Goal: Information Seeking & Learning: Understand process/instructions

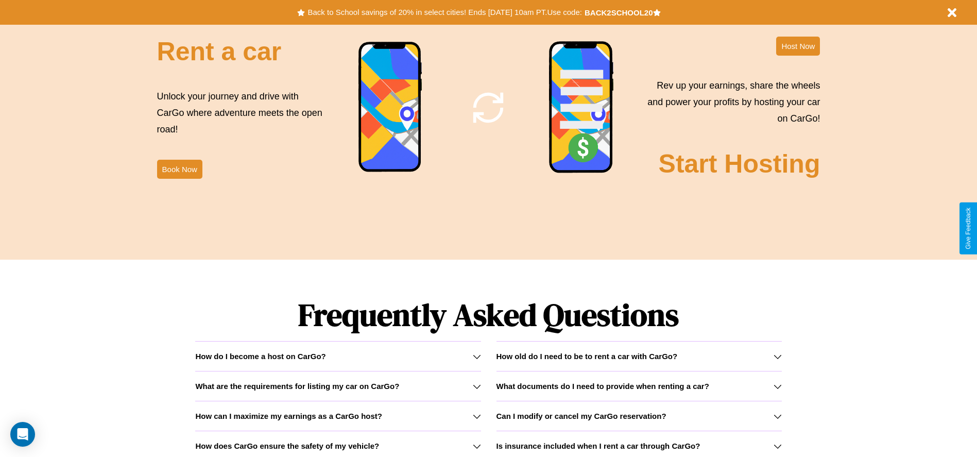
scroll to position [1478, 0]
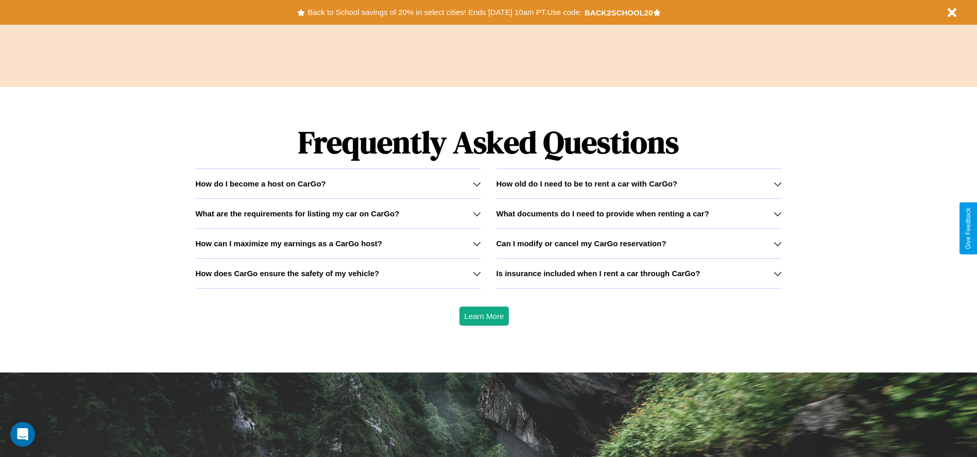
click at [639, 183] on h3 "How old do I need to be to rent a car with CarGo?" at bounding box center [587, 183] width 181 height 9
click at [639, 273] on h3 "Is insurance included when I rent a car through CarGo?" at bounding box center [599, 273] width 204 height 9
click at [338, 213] on h3 "What are the requirements for listing my car on CarGo?" at bounding box center [297, 213] width 204 height 9
click at [639, 273] on h3 "Is insurance included when I rent a car through CarGo?" at bounding box center [599, 273] width 204 height 9
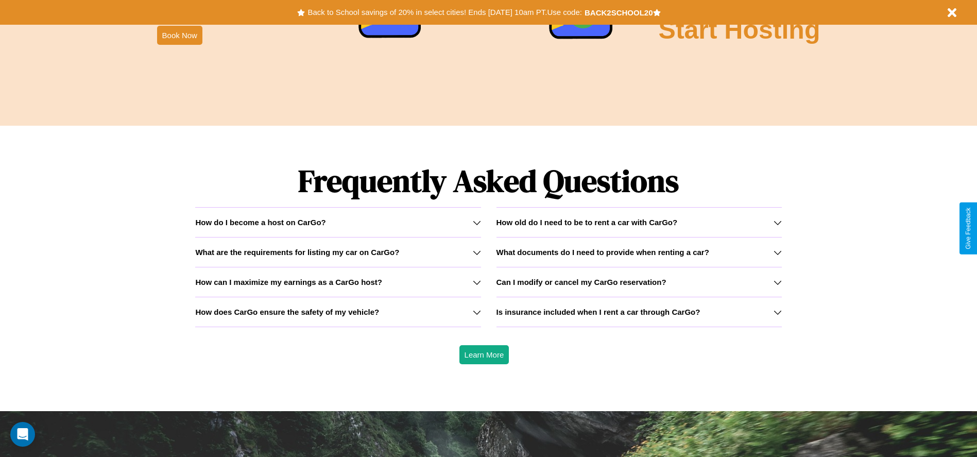
scroll to position [1246, 0]
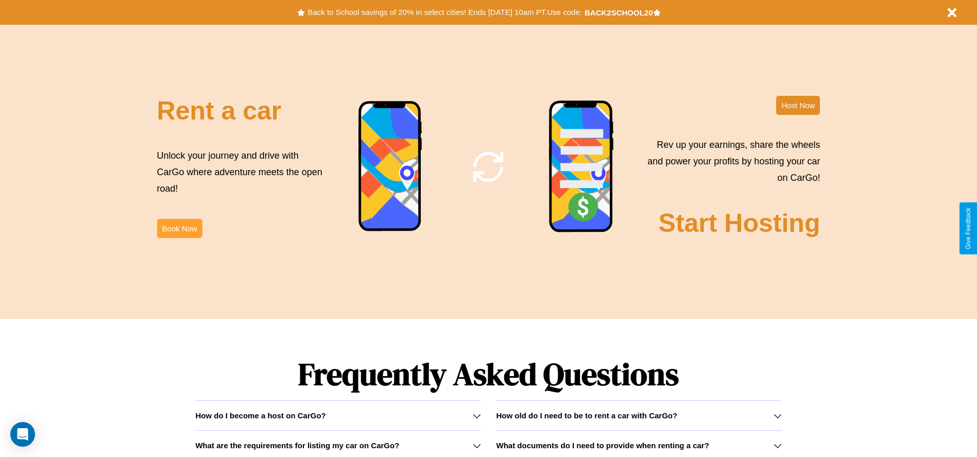
click at [179, 228] on button "Book Now" at bounding box center [179, 228] width 45 height 19
